Goal: Task Accomplishment & Management: Use online tool/utility

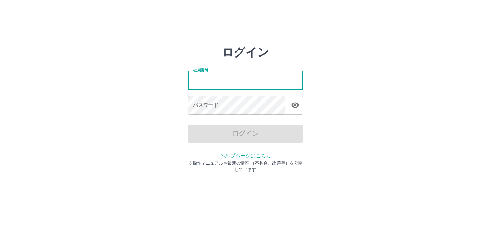
type input "*******"
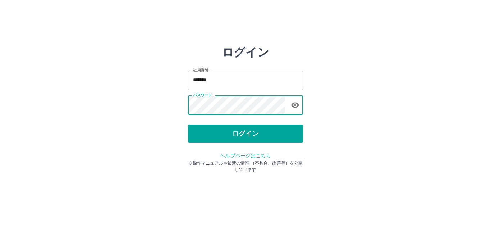
click at [251, 128] on button "ログイン" at bounding box center [245, 133] width 115 height 18
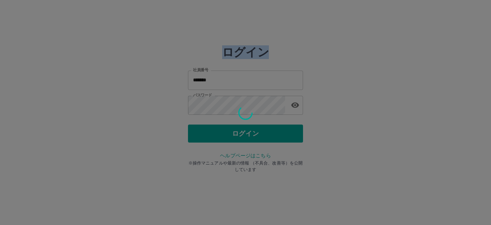
click at [251, 128] on div at bounding box center [245, 112] width 491 height 225
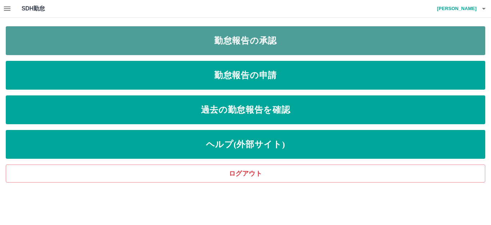
click at [269, 35] on link "勤怠報告の承認" at bounding box center [246, 40] width 480 height 29
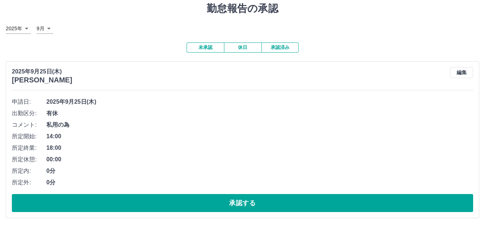
scroll to position [72, 0]
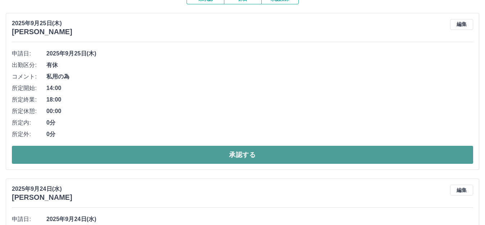
click at [228, 158] on button "承認する" at bounding box center [242, 155] width 461 height 18
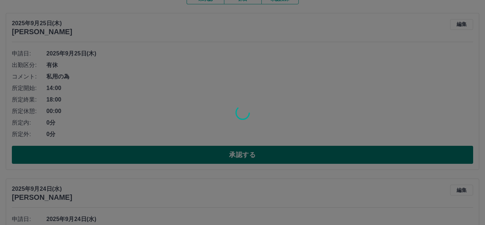
click at [228, 158] on div at bounding box center [242, 112] width 485 height 225
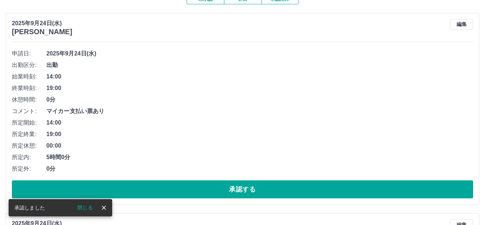
click at [239, 152] on li "所定内: 5時間0分" at bounding box center [242, 157] width 461 height 12
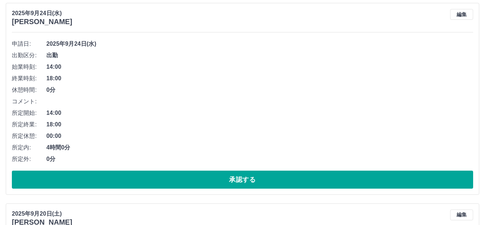
scroll to position [504, 0]
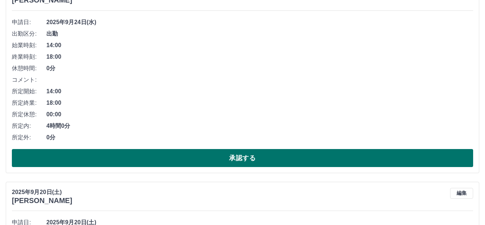
click at [254, 155] on button "承認する" at bounding box center [242, 158] width 461 height 18
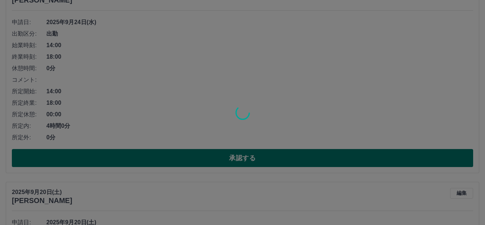
click at [254, 155] on div at bounding box center [242, 112] width 485 height 225
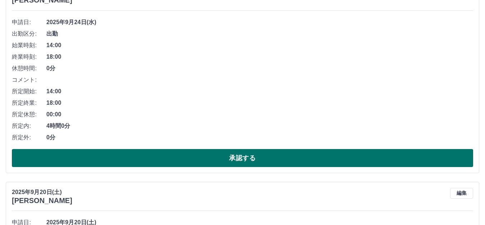
click at [250, 157] on button "承認する" at bounding box center [242, 158] width 461 height 18
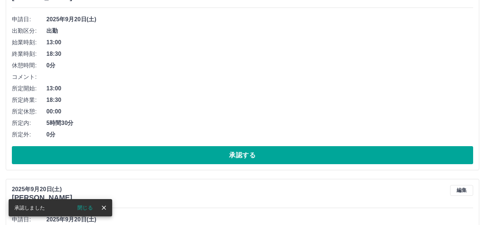
scroll to position [519, 0]
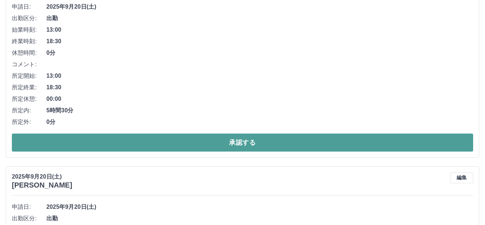
click at [265, 141] on button "承認する" at bounding box center [242, 142] width 461 height 18
click at [265, 141] on div "承認権限がありません" at bounding box center [242, 112] width 485 height 225
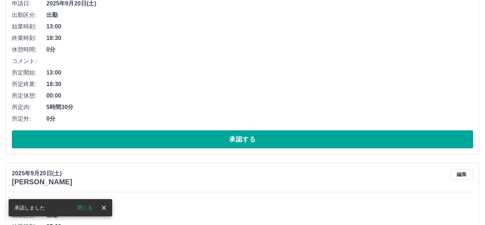
scroll to position [534, 0]
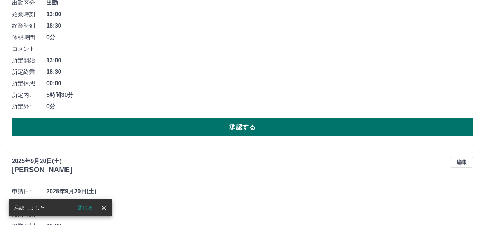
click at [268, 129] on button "承認する" at bounding box center [242, 127] width 461 height 18
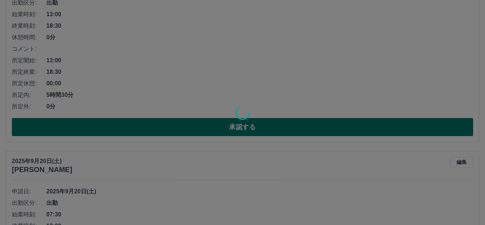
click at [268, 129] on div at bounding box center [242, 112] width 485 height 225
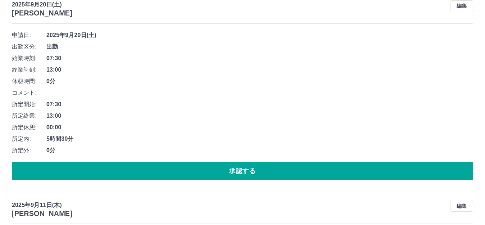
scroll to position [478, 0]
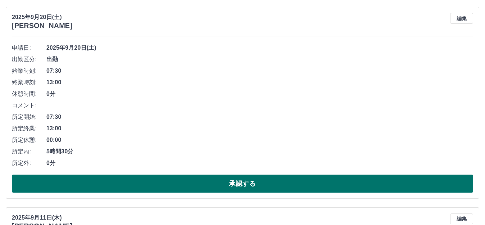
click at [256, 178] on button "承認する" at bounding box center [242, 183] width 461 height 18
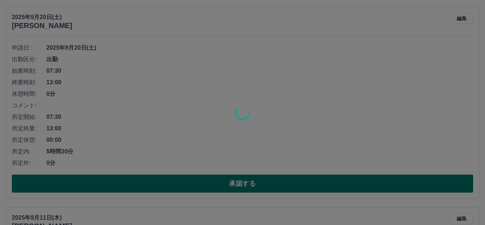
click at [256, 178] on div at bounding box center [242, 112] width 485 height 225
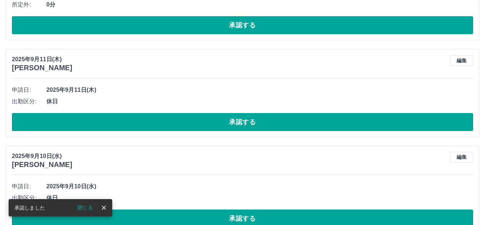
scroll to position [454, 0]
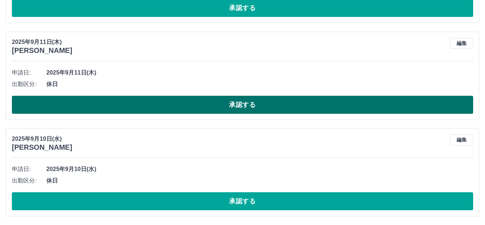
click at [291, 107] on button "承認する" at bounding box center [242, 105] width 461 height 18
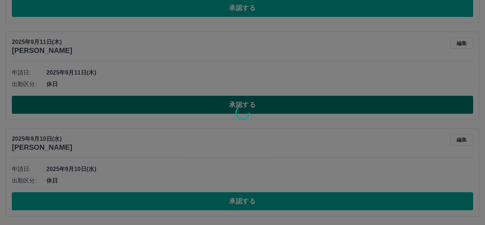
click at [291, 107] on div at bounding box center [242, 112] width 485 height 225
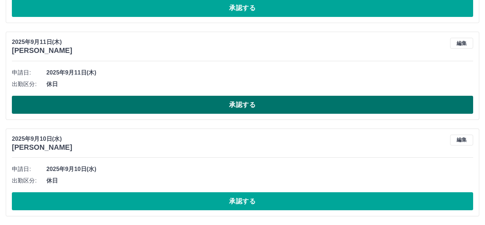
scroll to position [357, 0]
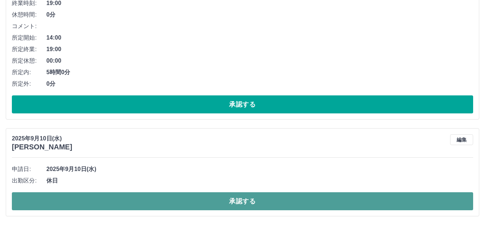
click at [251, 197] on button "承認する" at bounding box center [242, 201] width 461 height 18
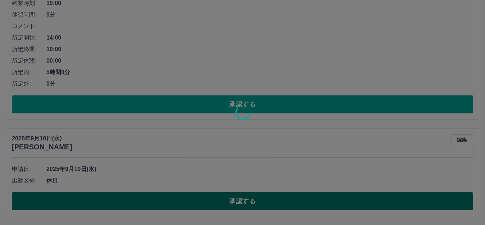
click at [251, 197] on div at bounding box center [242, 112] width 485 height 225
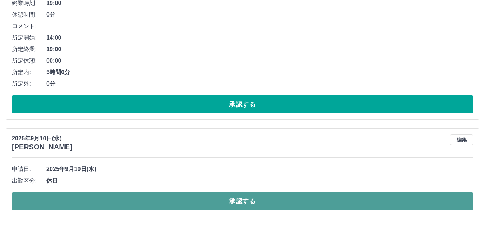
click at [244, 198] on button "承認する" at bounding box center [242, 201] width 461 height 18
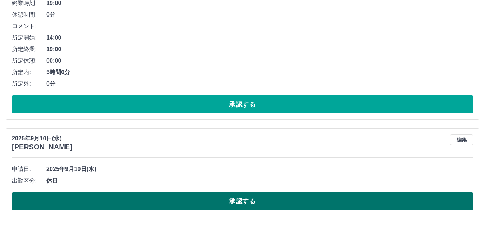
click at [244, 198] on button "承認する" at bounding box center [242, 201] width 461 height 18
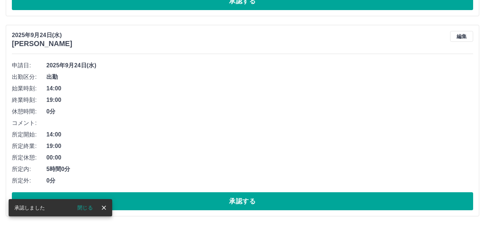
scroll to position [261, 0]
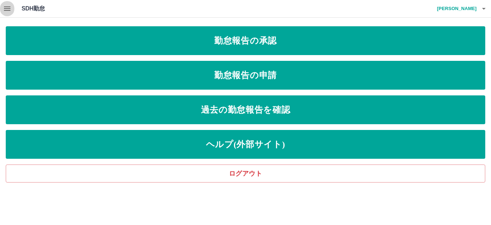
click at [9, 9] on icon "button" at bounding box center [7, 8] width 6 height 4
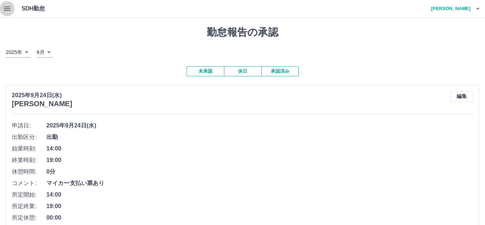
click at [7, 9] on icon "button" at bounding box center [7, 8] width 6 height 4
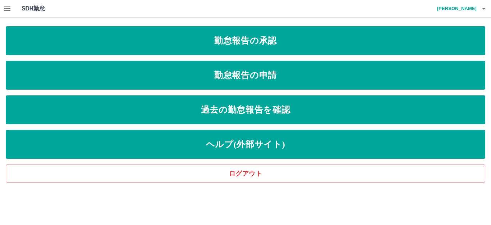
click at [483, 7] on icon "button" at bounding box center [484, 8] width 9 height 9
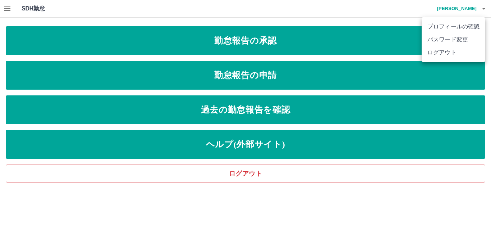
click at [464, 55] on li "ログアウト" at bounding box center [454, 52] width 64 height 13
